Goal: Transaction & Acquisition: Purchase product/service

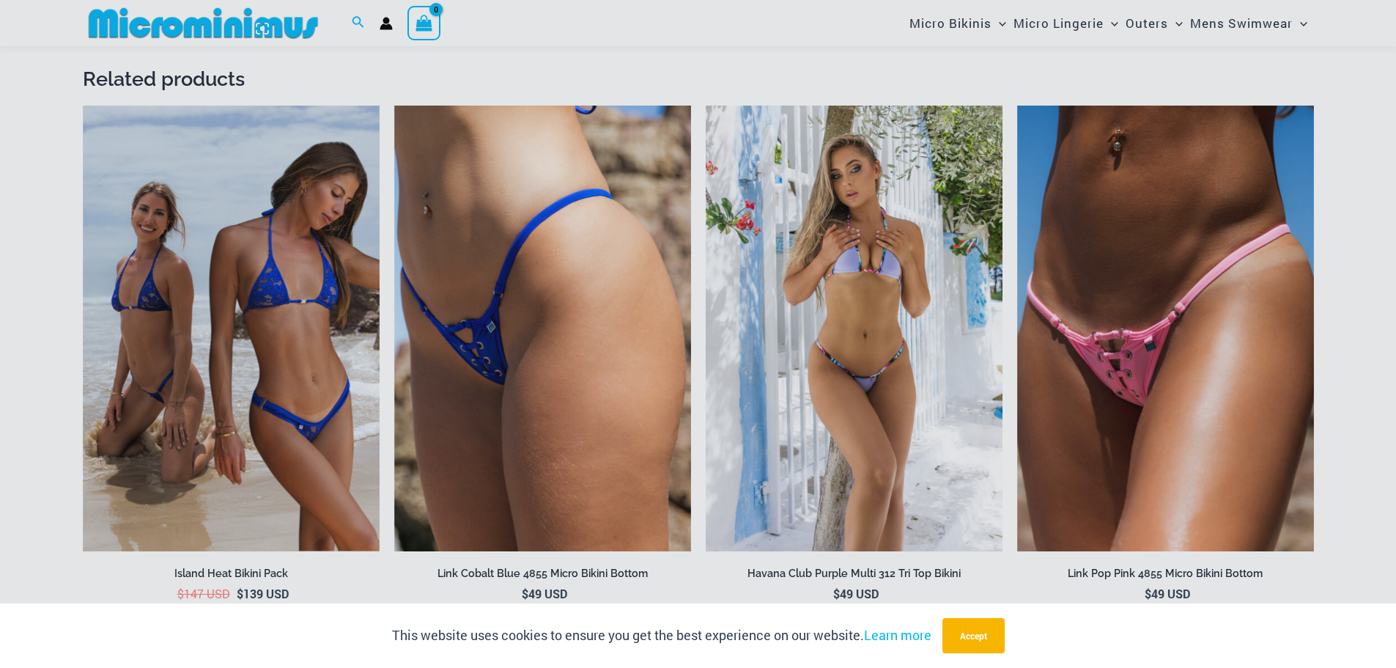
scroll to position [2039, 0]
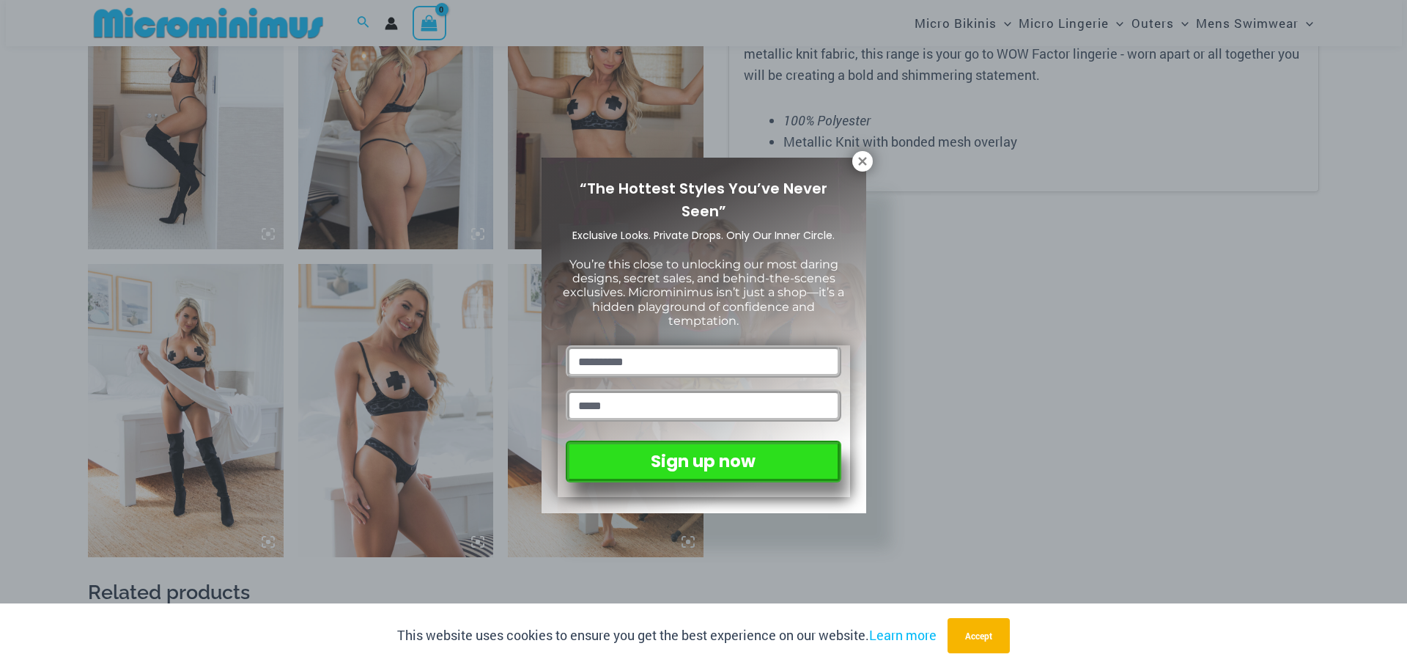
click at [854, 170] on div "“The Hottest Styles You’ve Never Seen” Exclusive Looks. Private Drops. Only Our…" at bounding box center [704, 335] width 325 height 355
click at [857, 161] on icon at bounding box center [862, 161] width 13 height 13
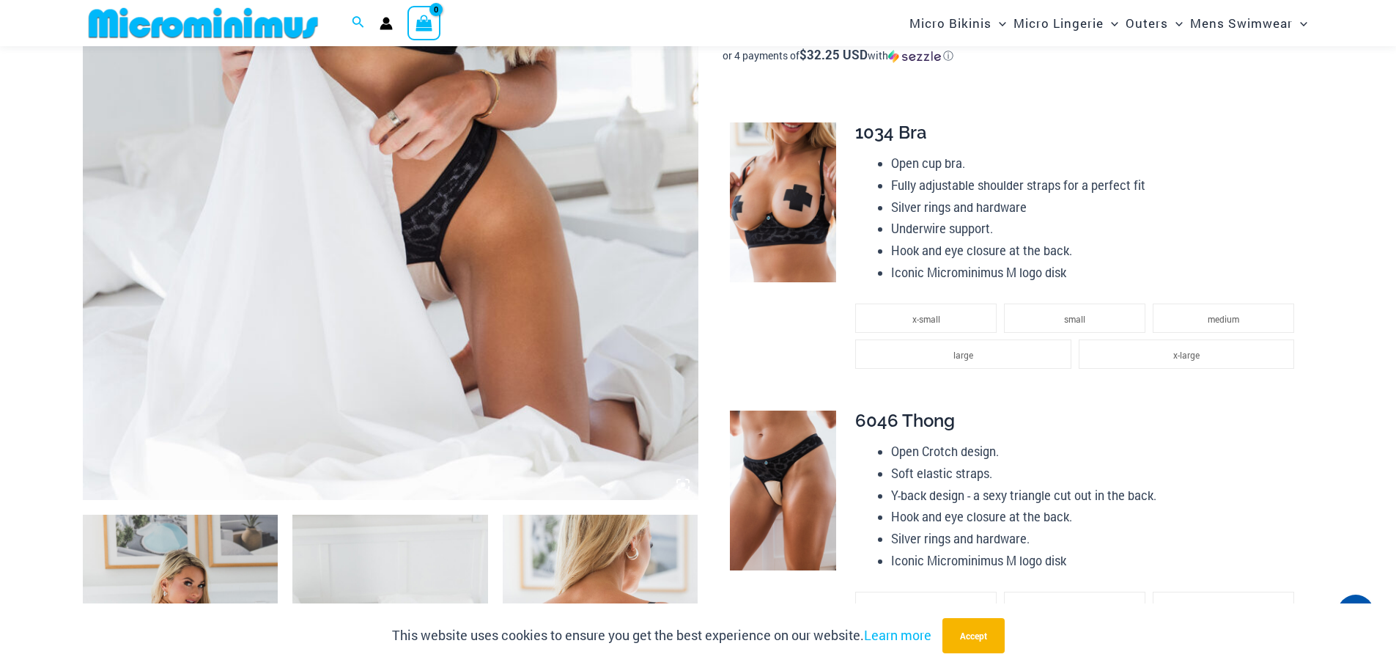
scroll to position [280, 0]
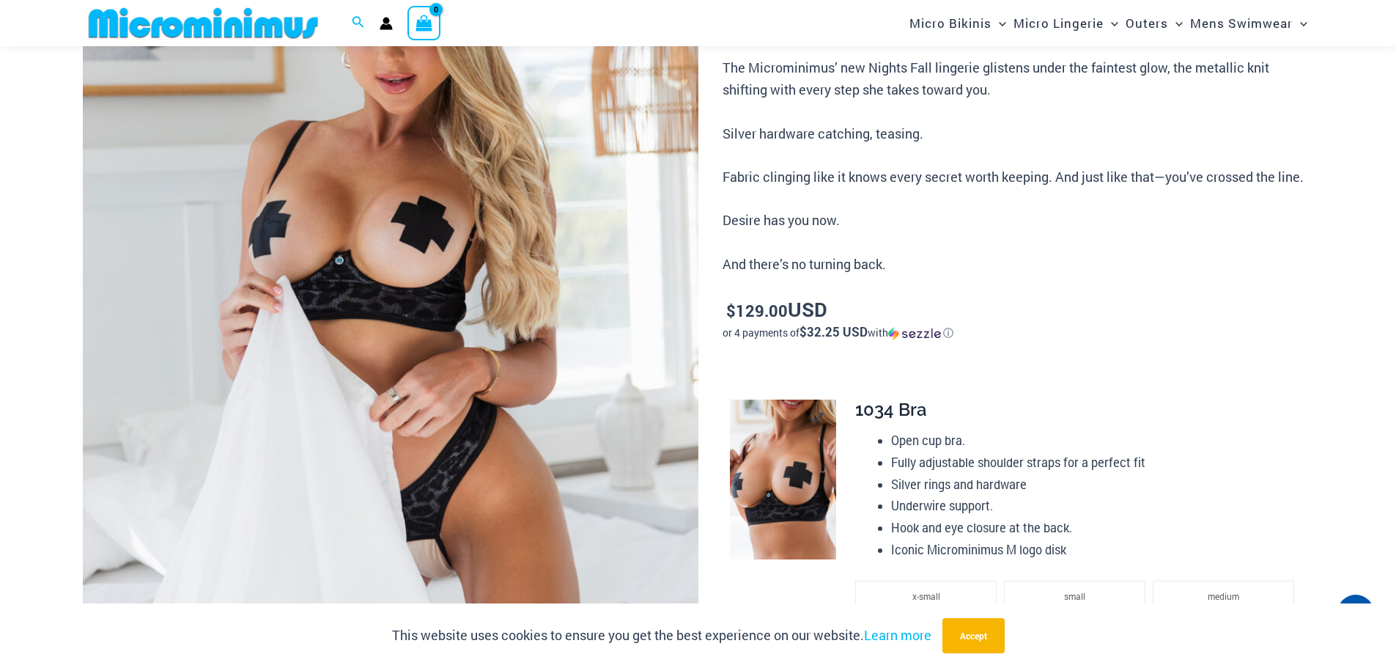
click at [806, 433] on img at bounding box center [783, 479] width 106 height 160
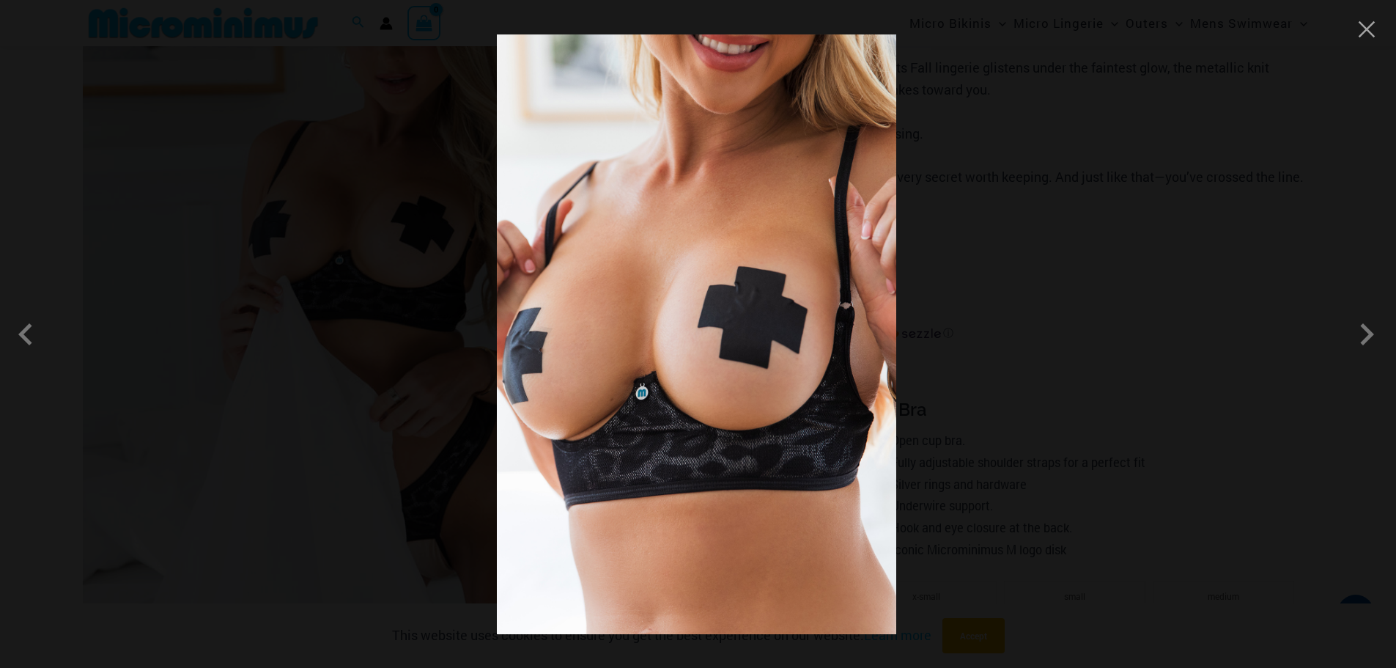
click at [1091, 320] on div at bounding box center [698, 334] width 1396 height 668
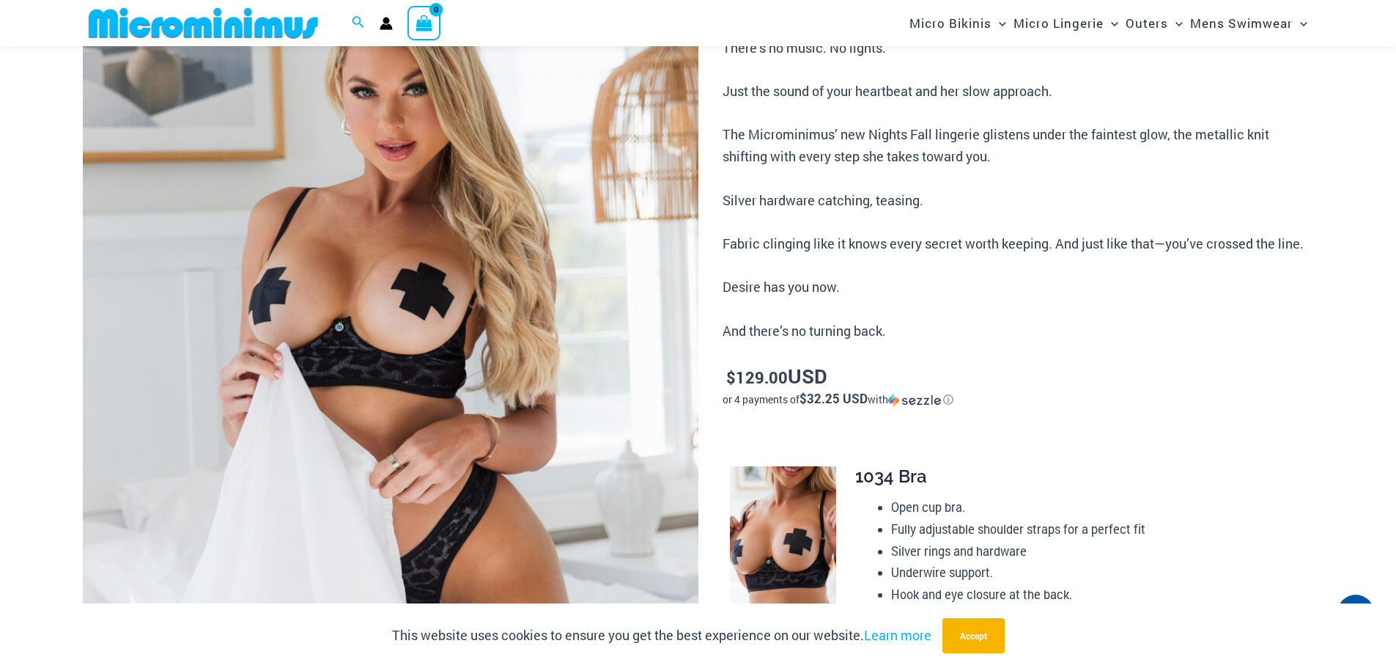
scroll to position [0, 0]
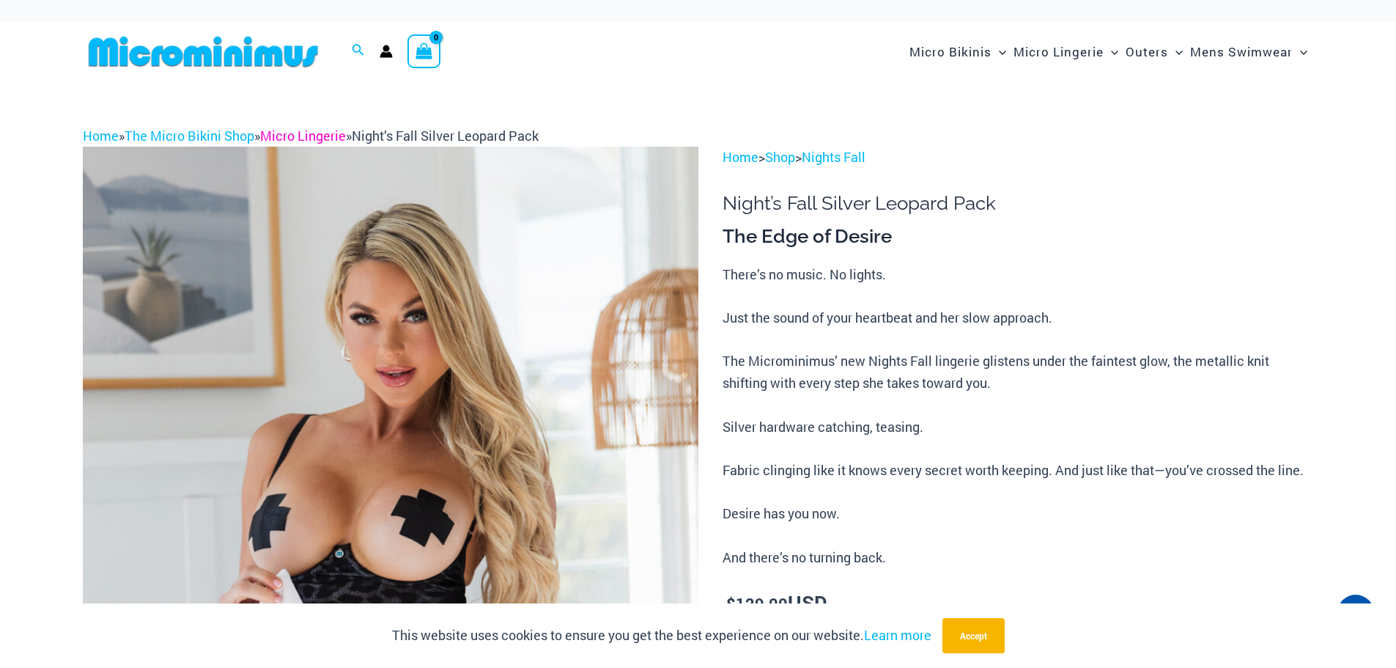
click at [318, 133] on link "Micro Lingerie" at bounding box center [303, 136] width 86 height 18
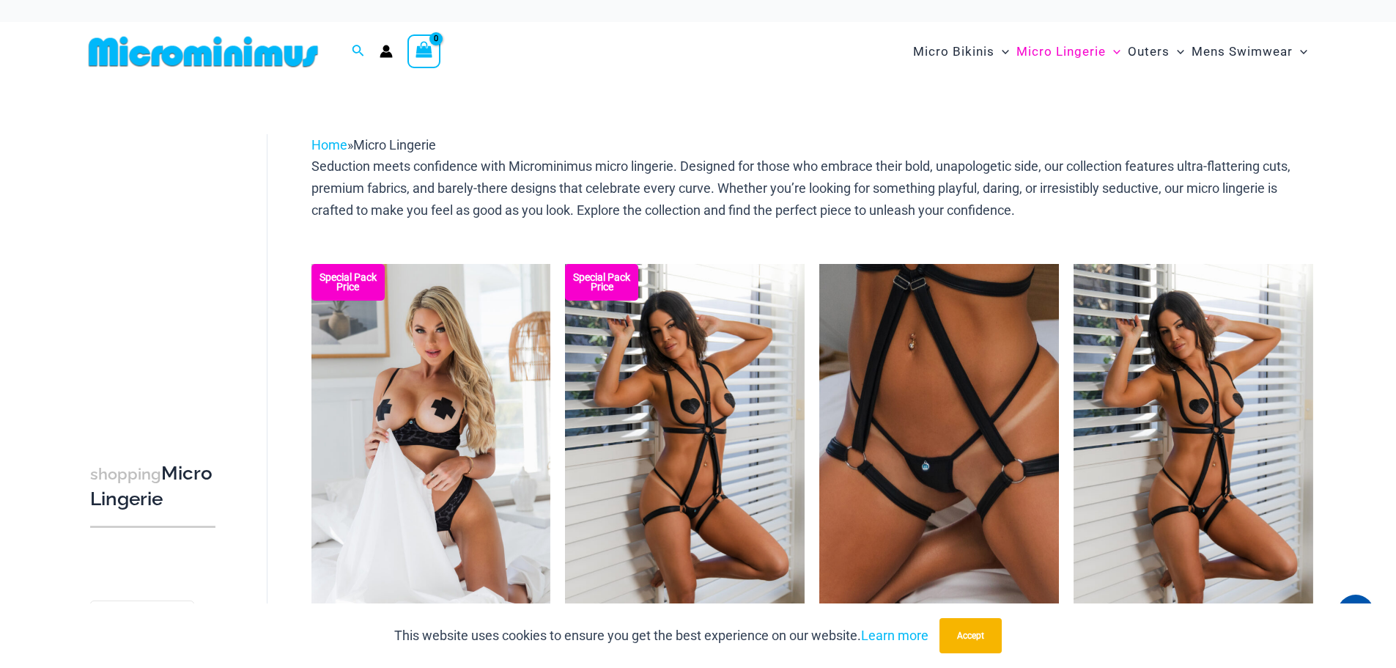
click at [256, 53] on img at bounding box center [203, 51] width 241 height 33
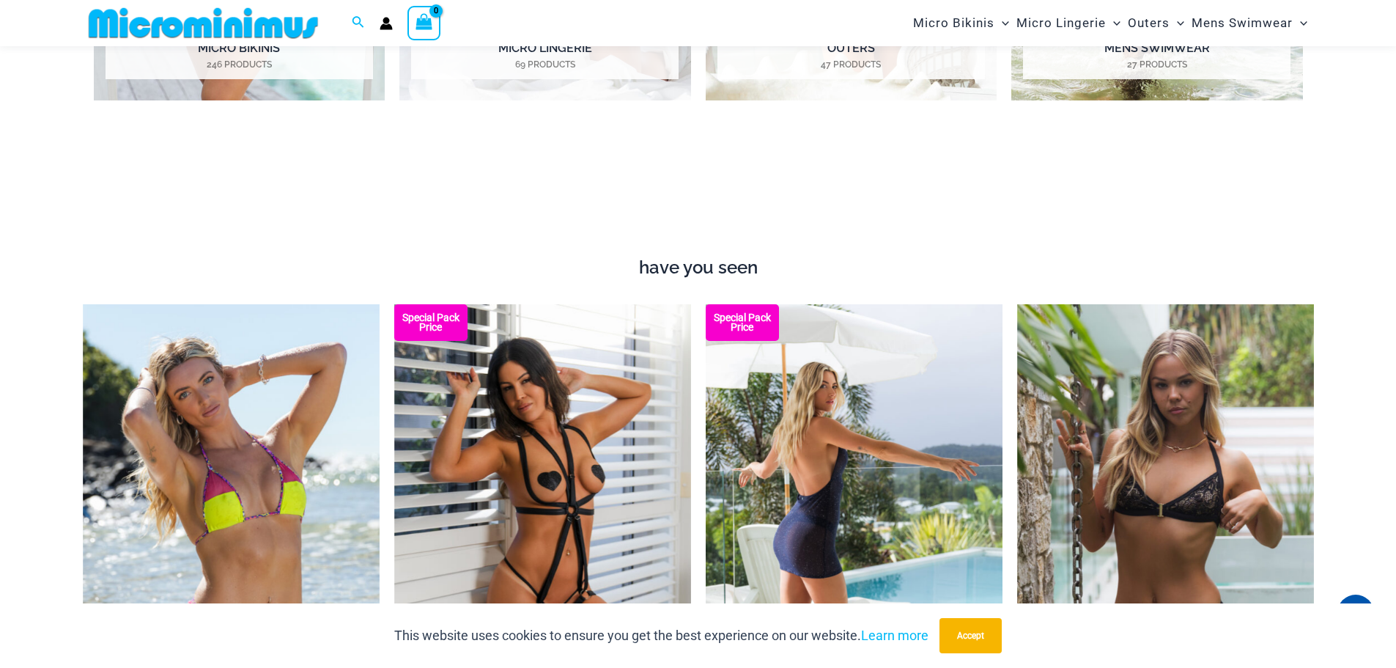
scroll to position [1452, 0]
